Goal: Task Accomplishment & Management: Manage account settings

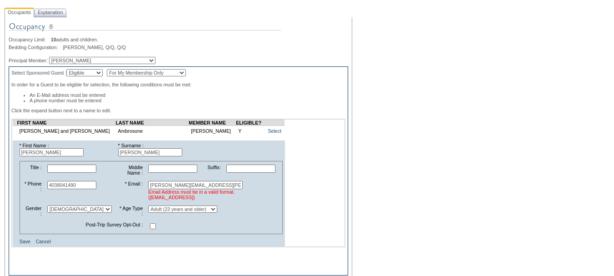
scroll to position [136, 0]
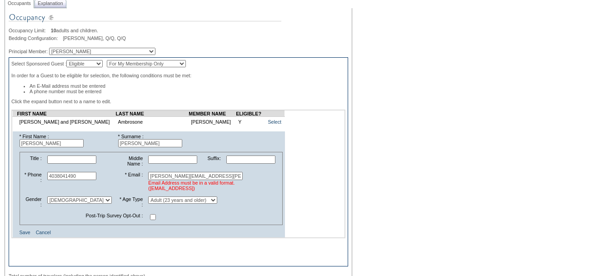
click at [148, 180] on input "[PERSON_NAME][EMAIL_ADDRESS][PERSON_NAME][DOMAIN_NAME]" at bounding box center [195, 176] width 95 height 8
click at [195, 180] on input "[PERSON_NAME][EMAIL_ADDRESS][PERSON_NAME][DOMAIN_NAME]" at bounding box center [195, 176] width 95 height 8
type input "[PERSON_NAME][EMAIL_ADDRESS][PERSON_NAME][DOMAIN_NAME]"
click at [22, 235] on link "Save" at bounding box center [25, 232] width 11 height 5
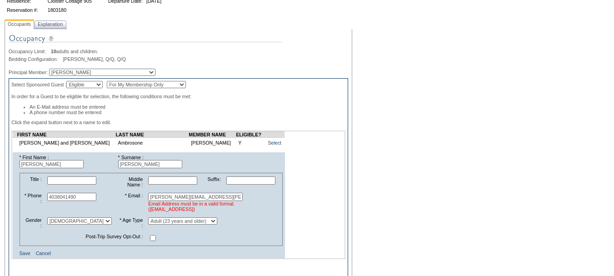
scroll to position [182, 0]
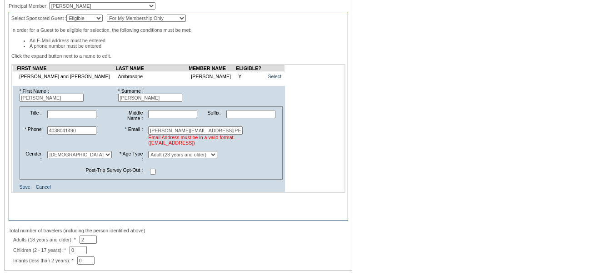
click at [152, 135] on input "[PERSON_NAME][EMAIL_ADDRESS][PERSON_NAME][DOMAIN_NAME]" at bounding box center [195, 130] width 95 height 8
click at [183, 135] on input "[PERSON_NAME][EMAIL_ADDRESS][PERSON_NAME][DOMAIN_NAME]" at bounding box center [195, 130] width 95 height 8
type input "[PERSON_NAME][EMAIL_ADDRESS][PERSON_NAME][DOMAIN_NAME]"
click at [25, 190] on link "Save" at bounding box center [25, 186] width 11 height 5
